Goal: Understand site structure: Understand site structure

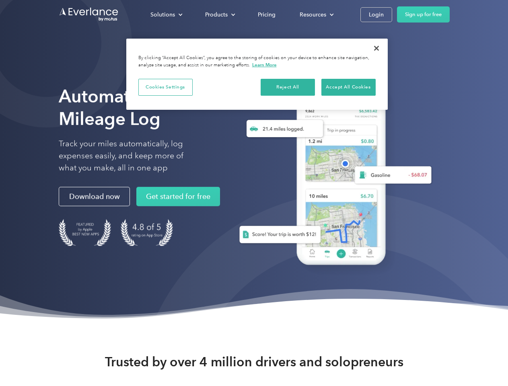
click at [166, 14] on div "Solutions" at bounding box center [162, 15] width 25 height 10
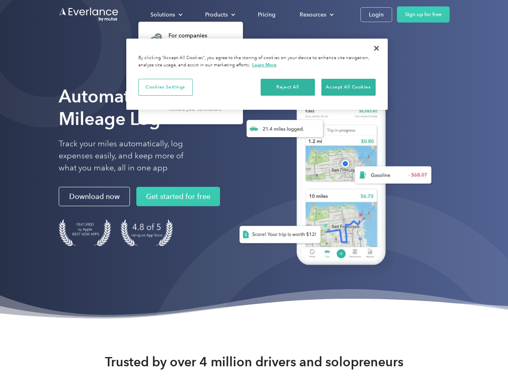
click at [219, 14] on div "Products" at bounding box center [216, 15] width 23 height 10
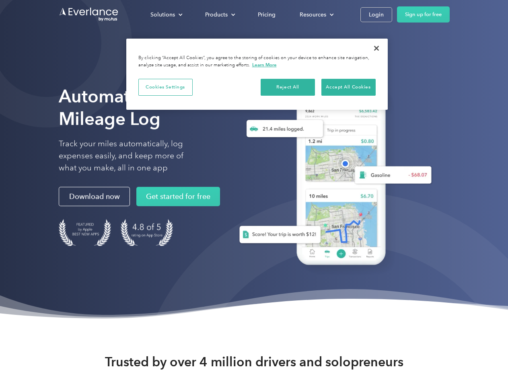
click at [316, 14] on div "Resources" at bounding box center [313, 15] width 27 height 10
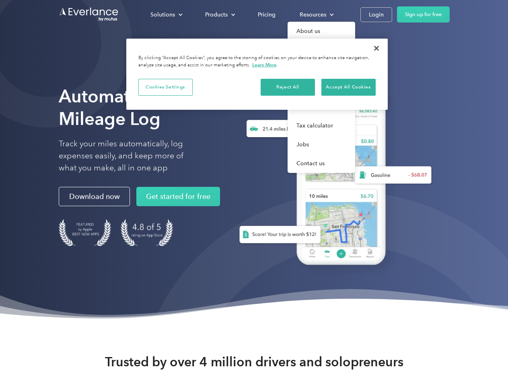
click at [165, 87] on button "Cookies Settings" at bounding box center [165, 87] width 54 height 17
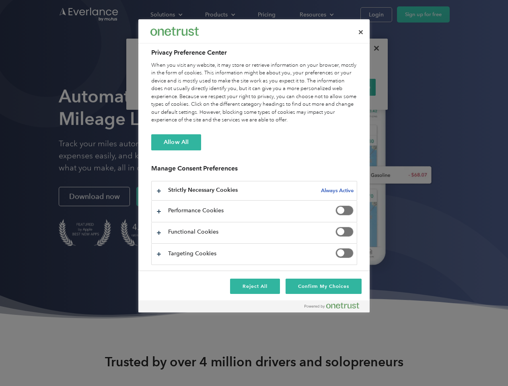
click at [288, 87] on div "When you visit any website, it may store or retrieve information on your browse…" at bounding box center [254, 93] width 206 height 63
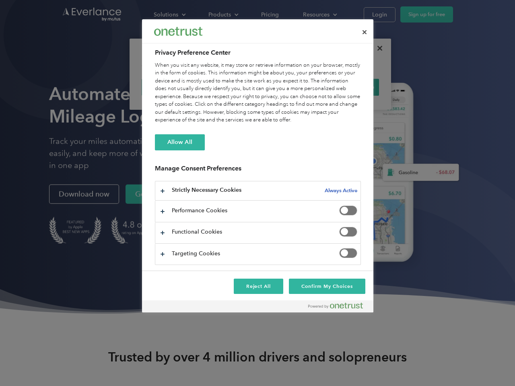
click at [348, 87] on div "When you visit any website, it may store or retrieve information on your browse…" at bounding box center [258, 93] width 206 height 63
click at [377, 48] on div at bounding box center [257, 193] width 515 height 386
